Goal: Transaction & Acquisition: Purchase product/service

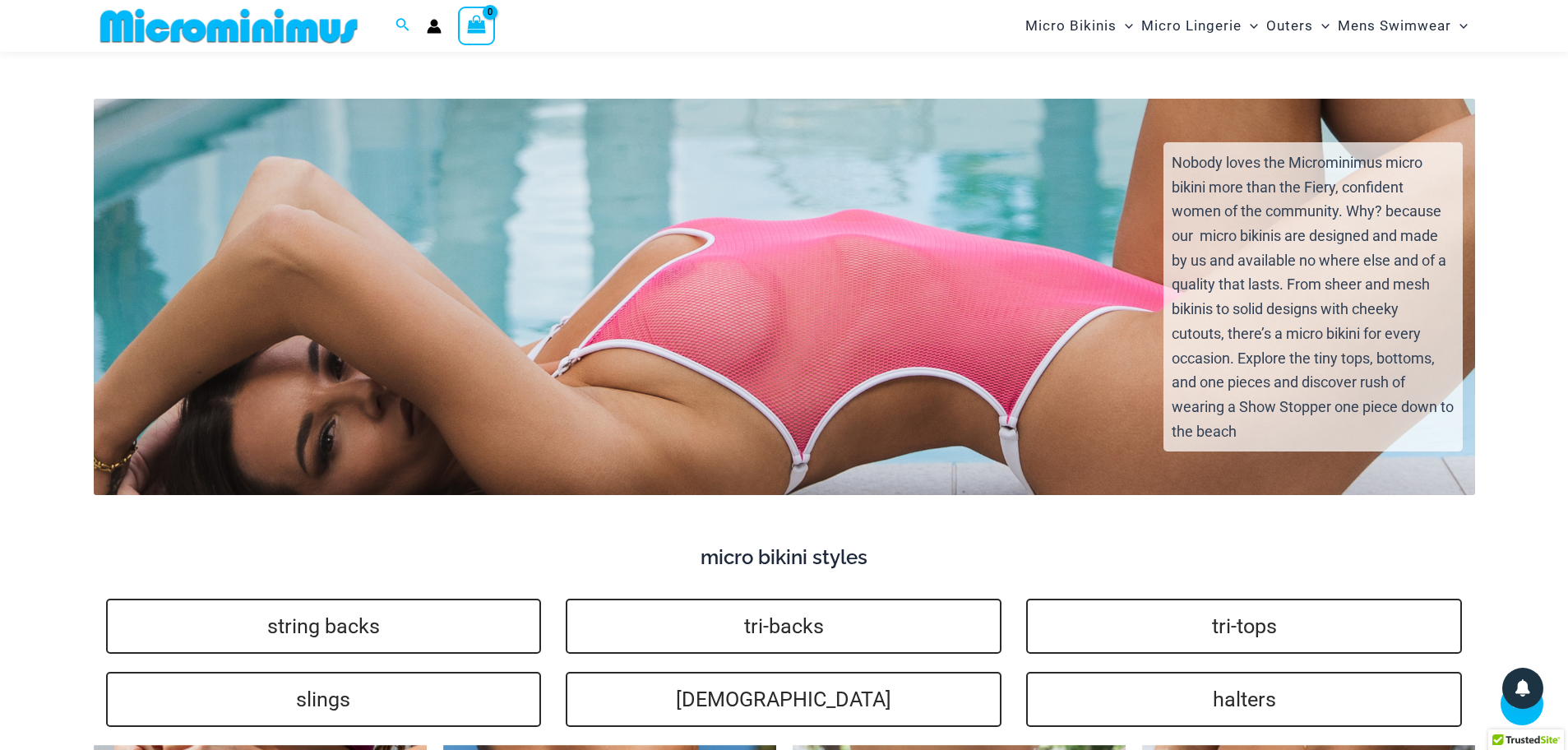
scroll to position [3603, 0]
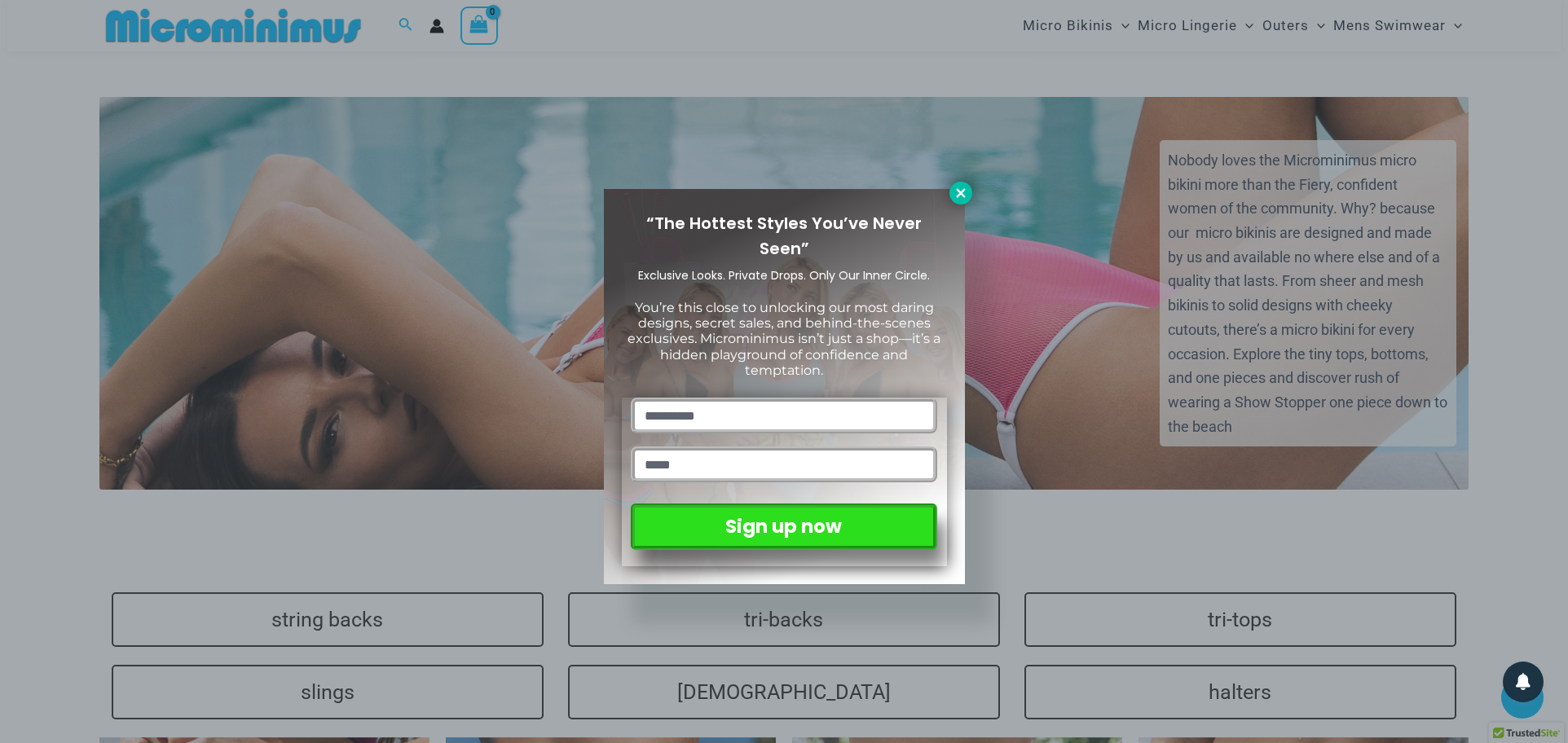
click at [966, 189] on icon at bounding box center [961, 192] width 15 height 15
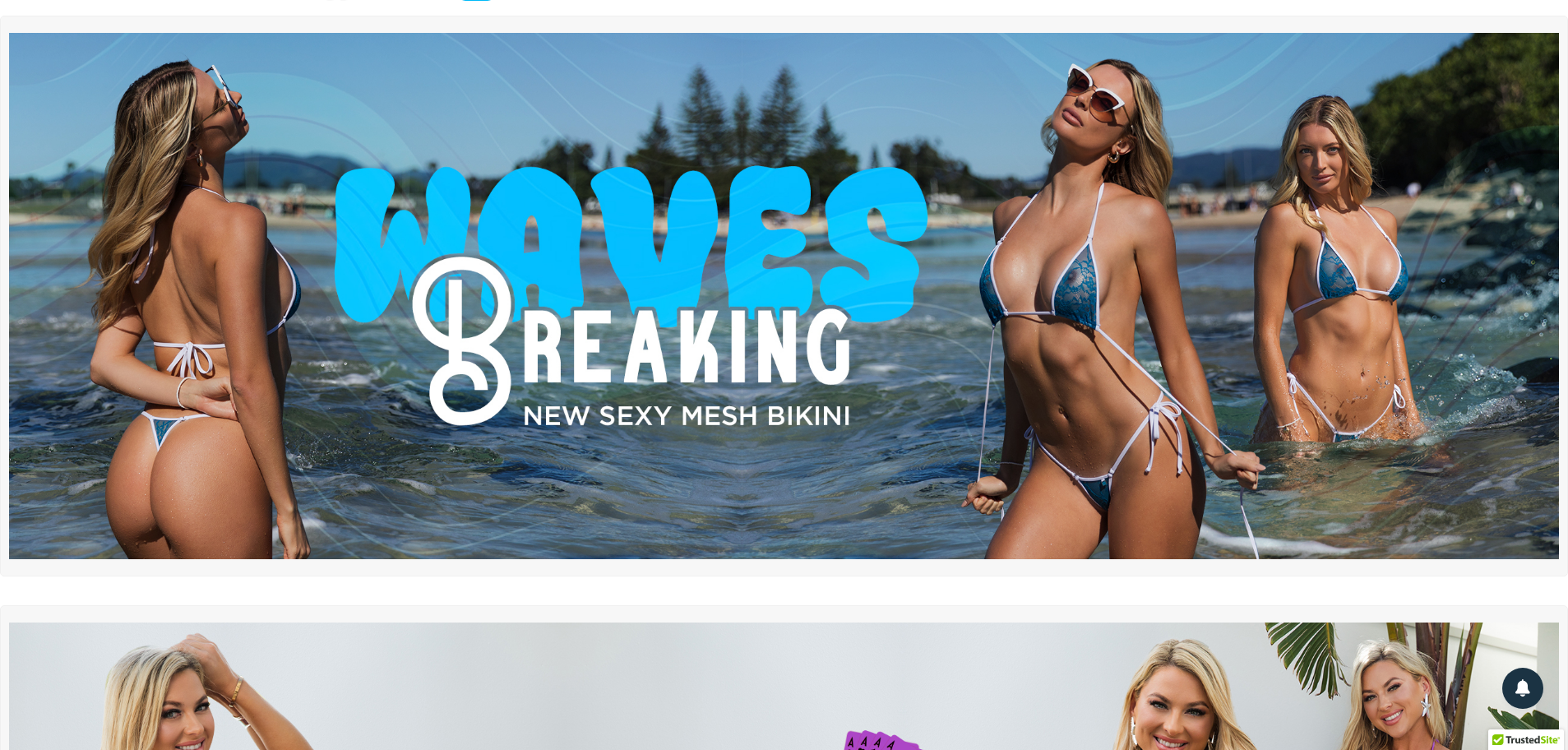
scroll to position [0, 0]
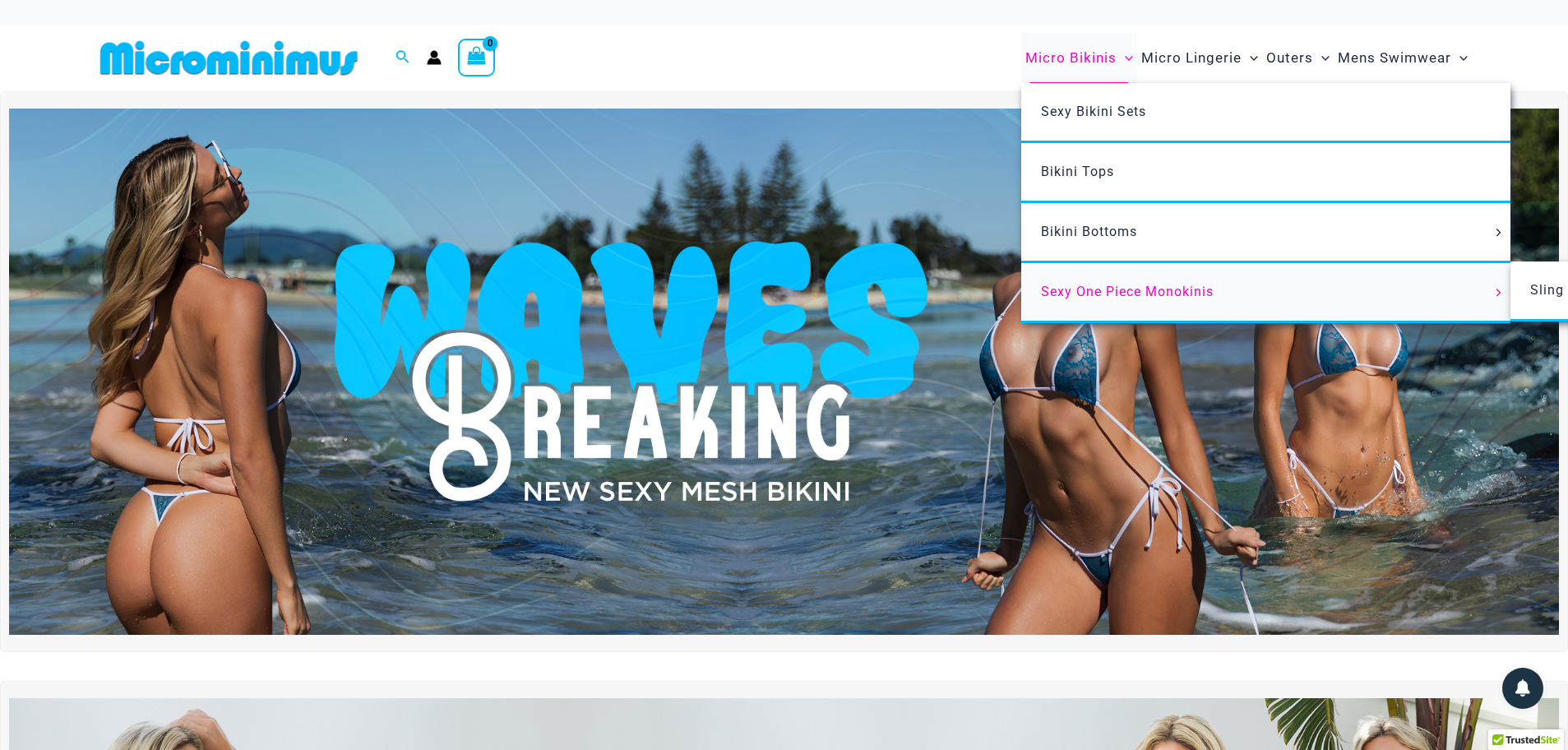
drag, startPoint x: 1117, startPoint y: 291, endPoint x: 1105, endPoint y: 277, distance: 18.4
click at [1116, 291] on span "Sexy One Piece Monokinis" at bounding box center [1127, 291] width 172 height 16
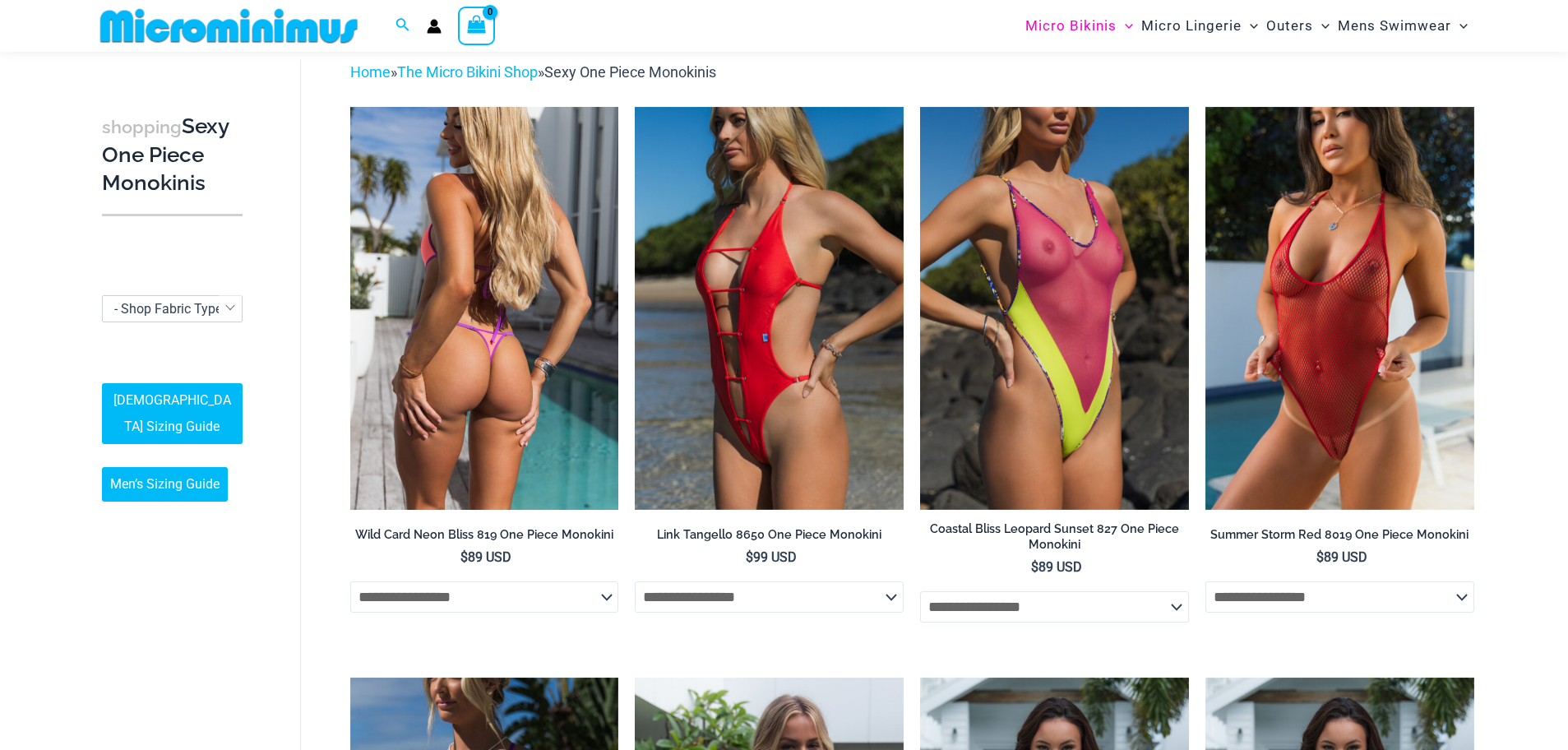
scroll to position [151, 0]
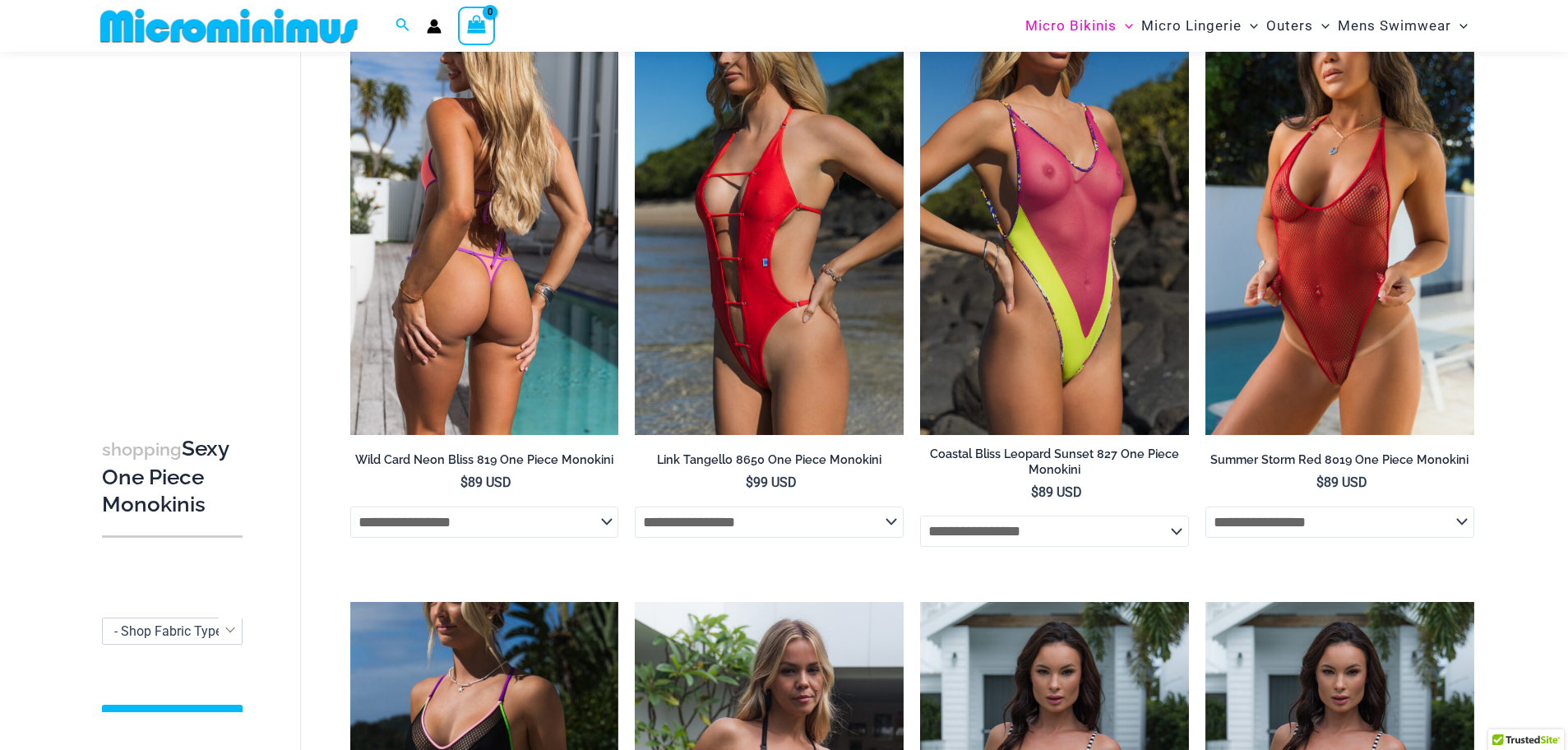
click at [535, 527] on select "**********" at bounding box center [485, 522] width 269 height 31
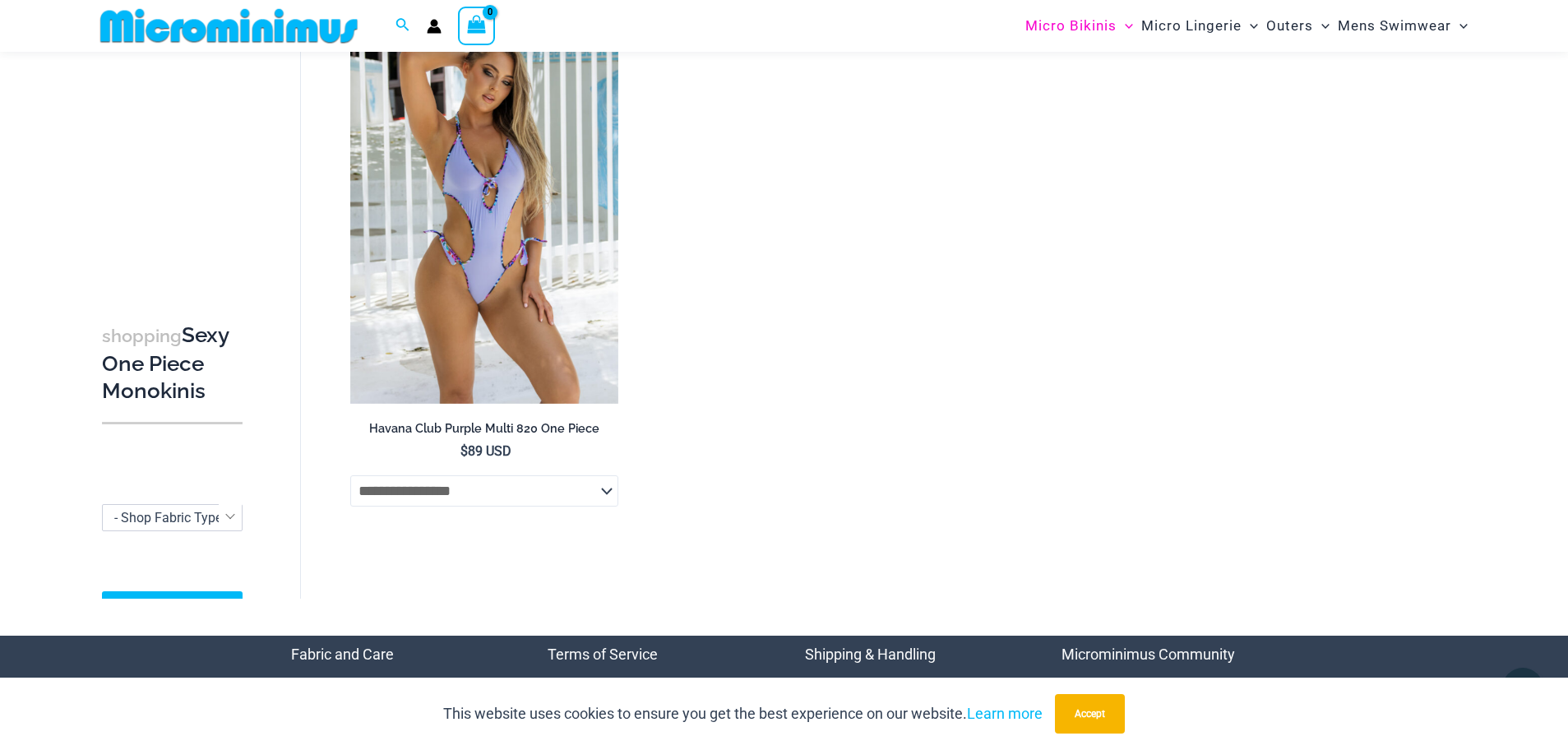
scroll to position [4262, 0]
